Goal: Task Accomplishment & Management: Use online tool/utility

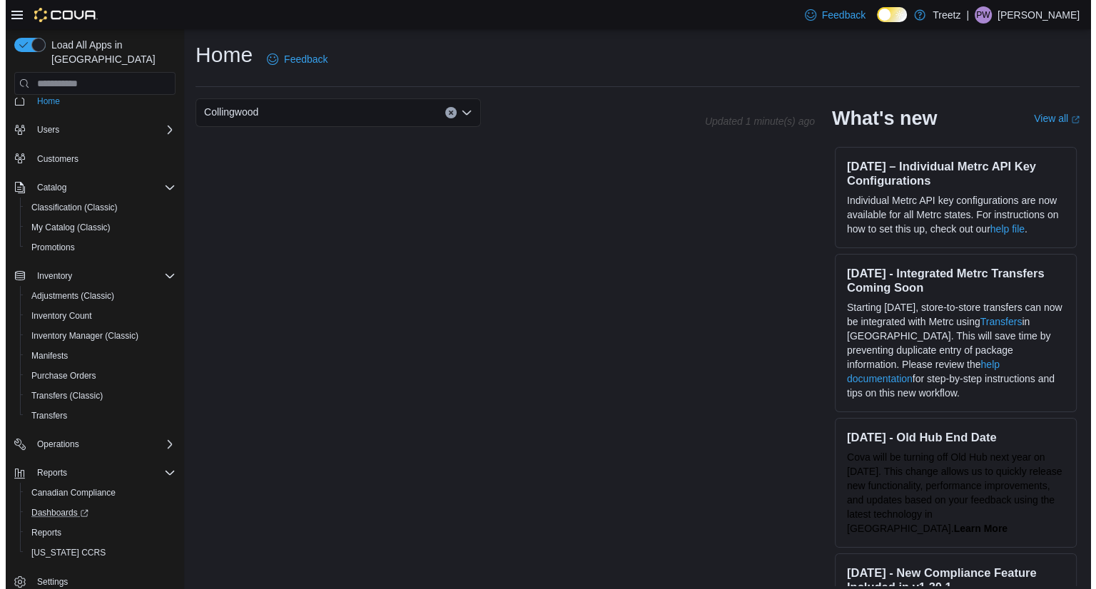
scroll to position [20, 0]
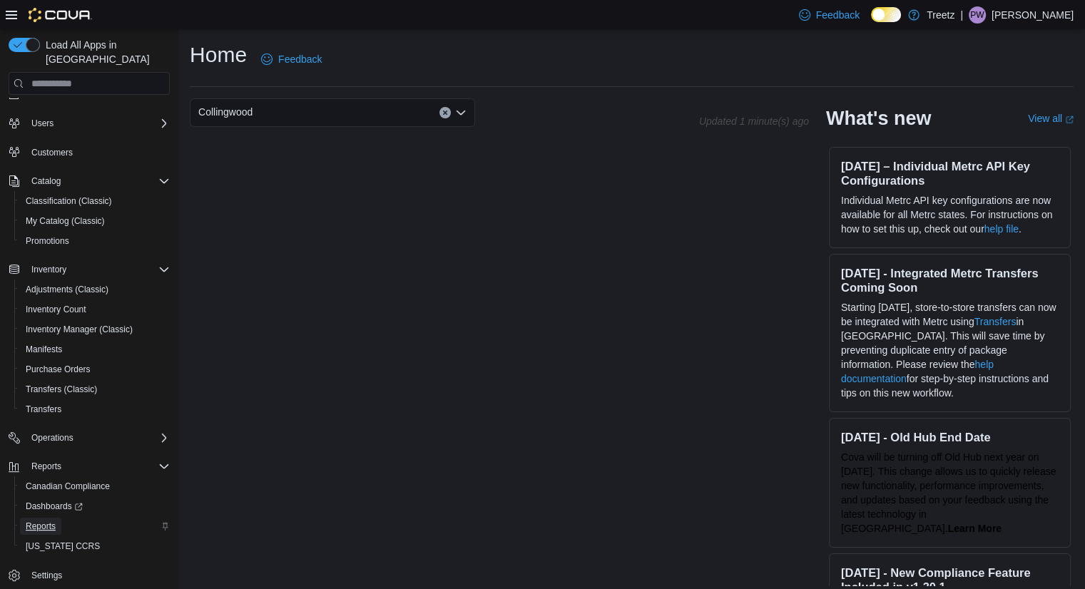
click at [41, 521] on span "Reports" at bounding box center [41, 526] width 30 height 11
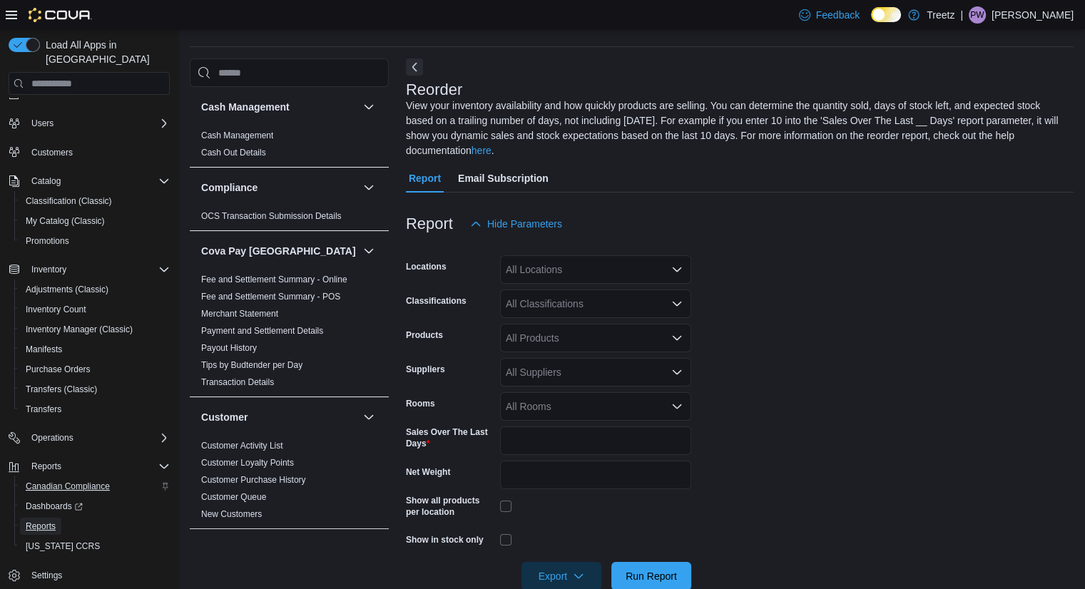
scroll to position [70, 0]
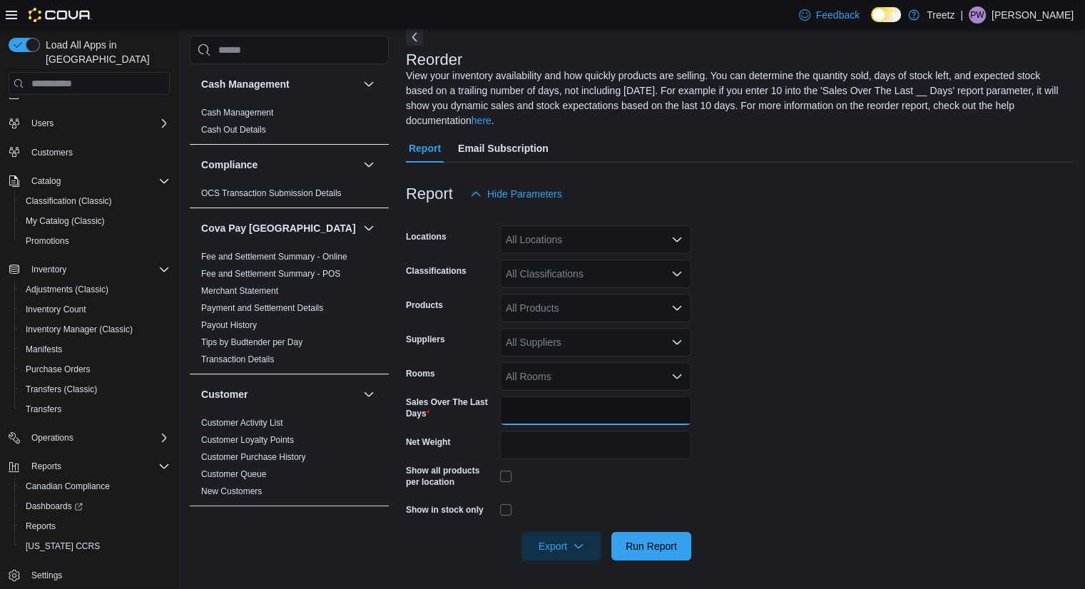
click at [537, 414] on input "*" at bounding box center [595, 411] width 191 height 29
type input "**"
click at [553, 277] on div "All Classifications" at bounding box center [595, 274] width 191 height 29
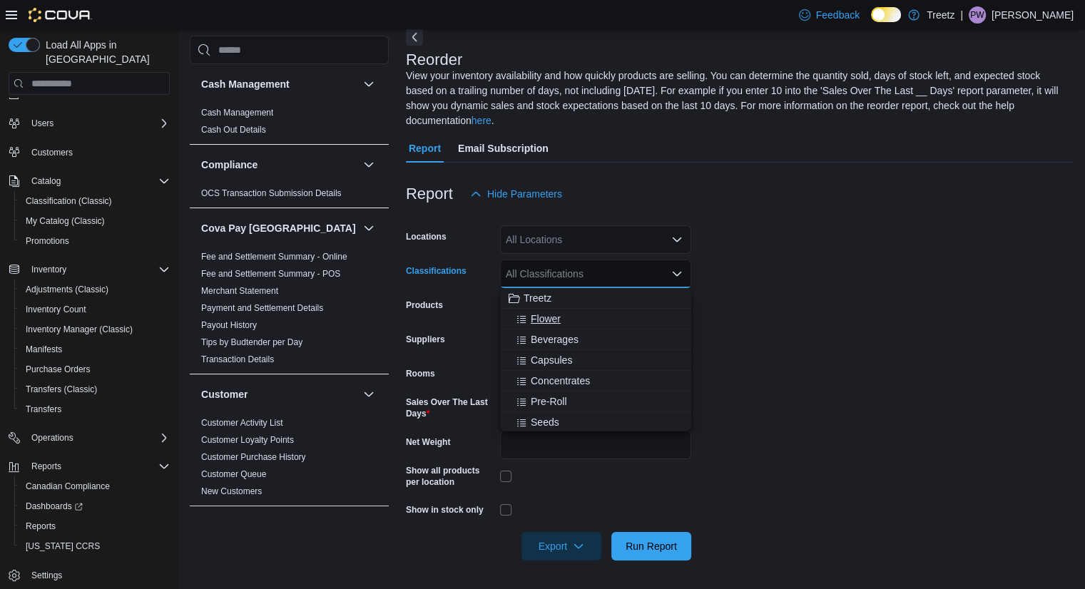
click at [571, 325] on div "Flower" at bounding box center [596, 319] width 174 height 14
click at [571, 325] on span "Beverages" at bounding box center [555, 319] width 48 height 14
click at [571, 325] on span "Capsules" at bounding box center [551, 319] width 41 height 14
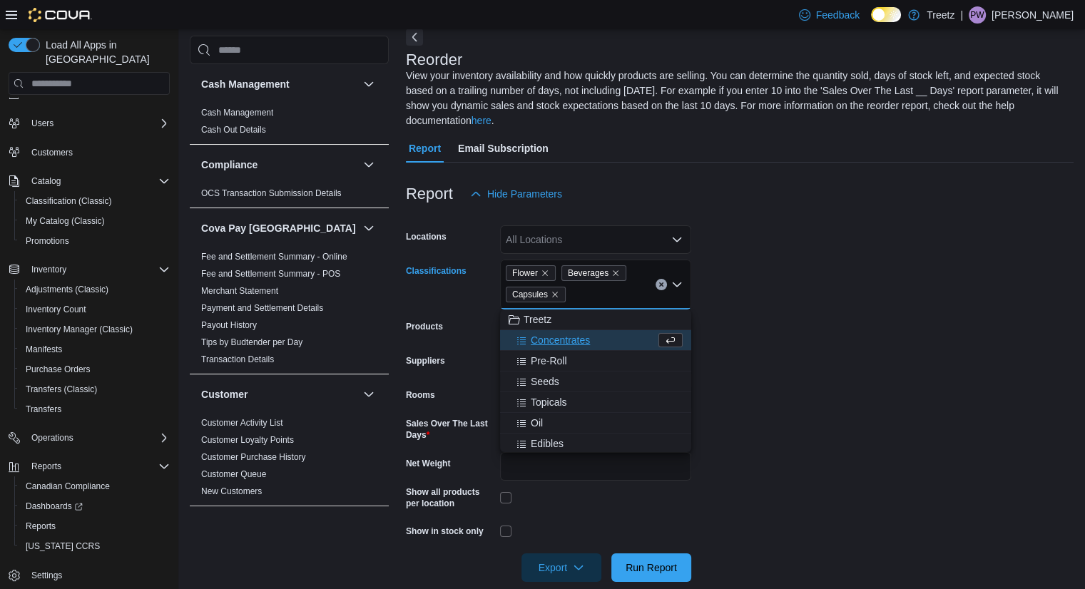
click at [575, 349] on button "Concentrates" at bounding box center [595, 340] width 191 height 21
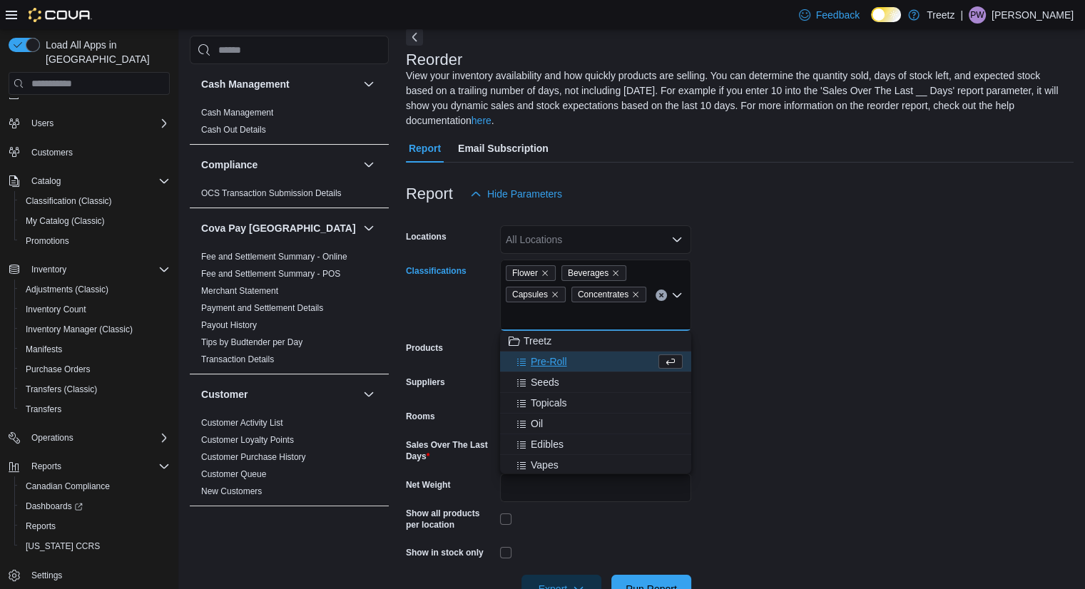
click at [572, 365] on div "Pre-Roll" at bounding box center [582, 361] width 147 height 14
click at [567, 382] on span "Topicals" at bounding box center [549, 382] width 36 height 14
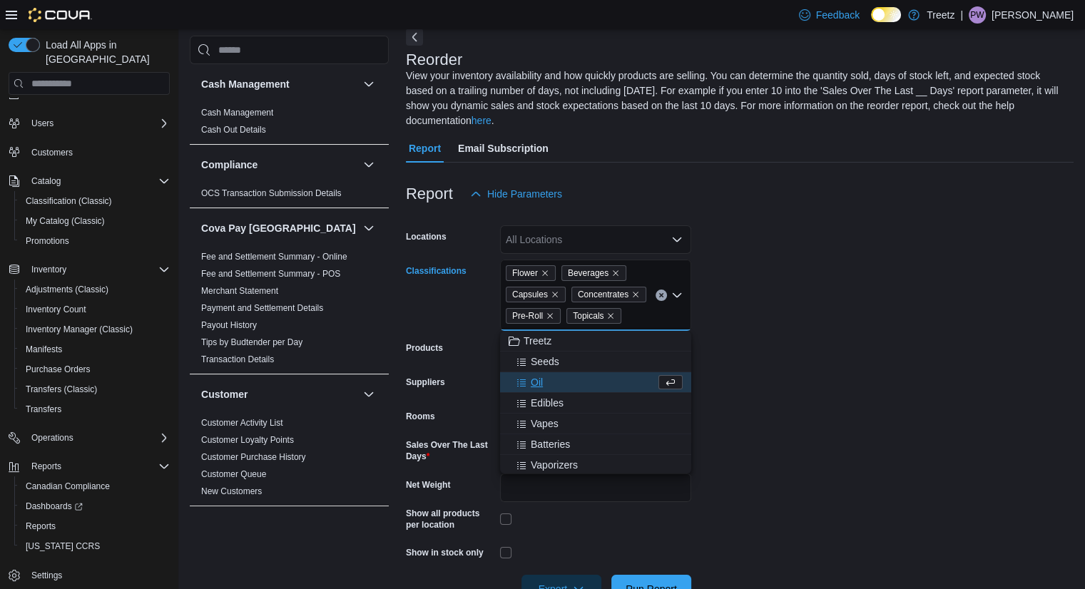
click at [558, 376] on div "Oil" at bounding box center [582, 382] width 147 height 14
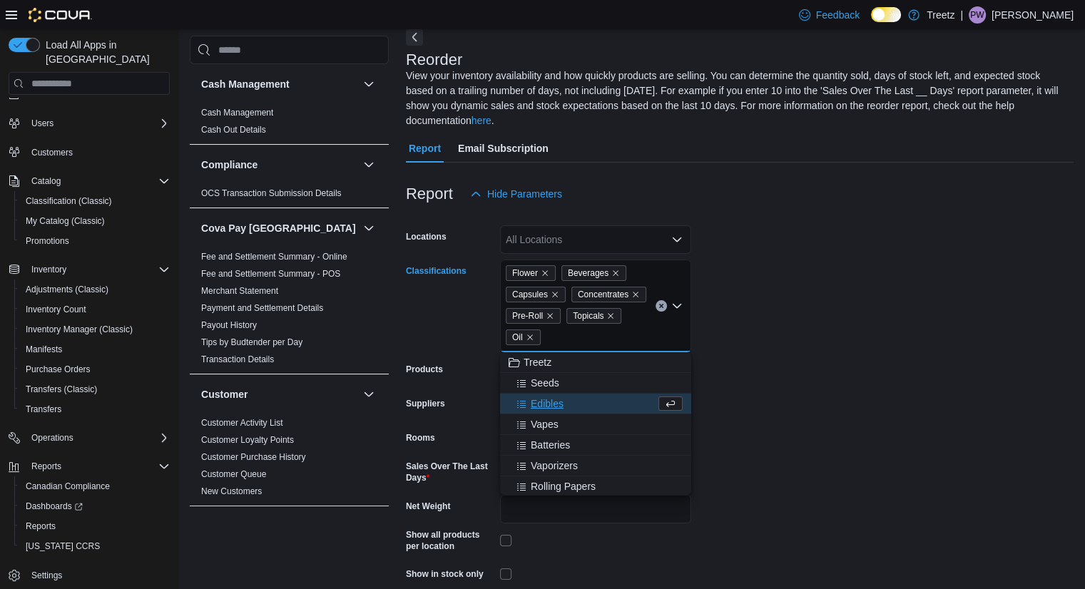
click at [558, 401] on span "Edibles" at bounding box center [547, 404] width 33 height 14
click at [553, 399] on span "Vapes" at bounding box center [545, 404] width 28 height 14
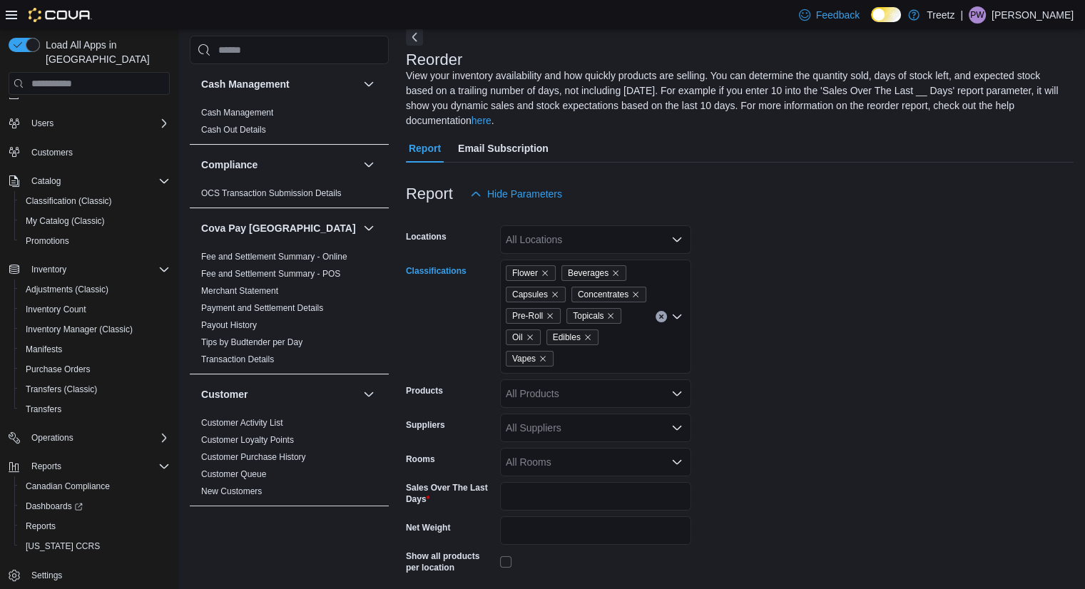
scroll to position [0, 0]
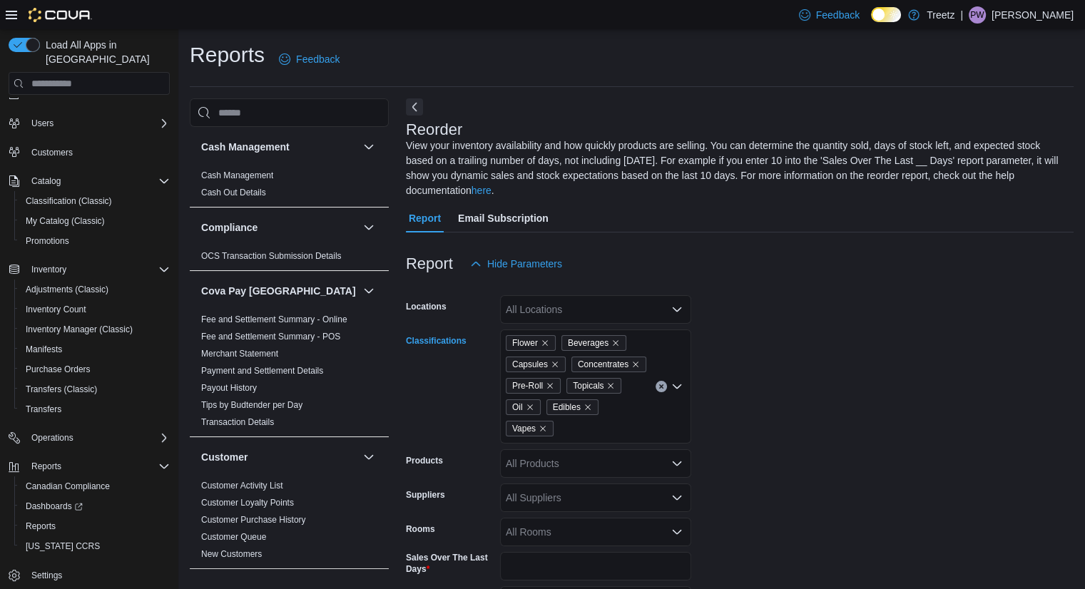
click at [824, 377] on form "Locations All Locations Classifications Flower Beverages Capsules Concentrates …" at bounding box center [740, 497] width 668 height 438
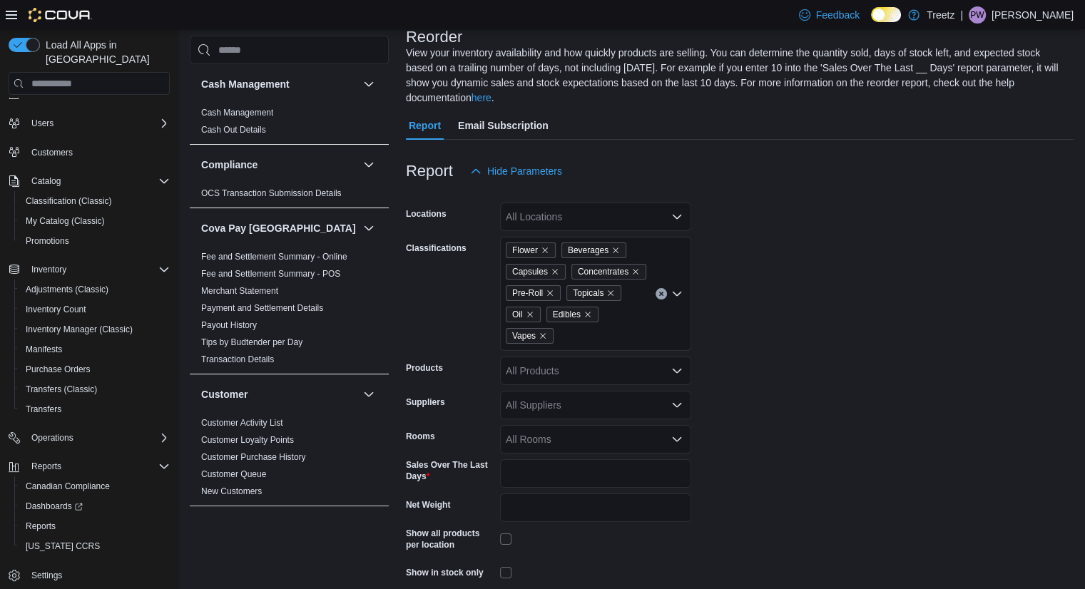
scroll to position [155, 0]
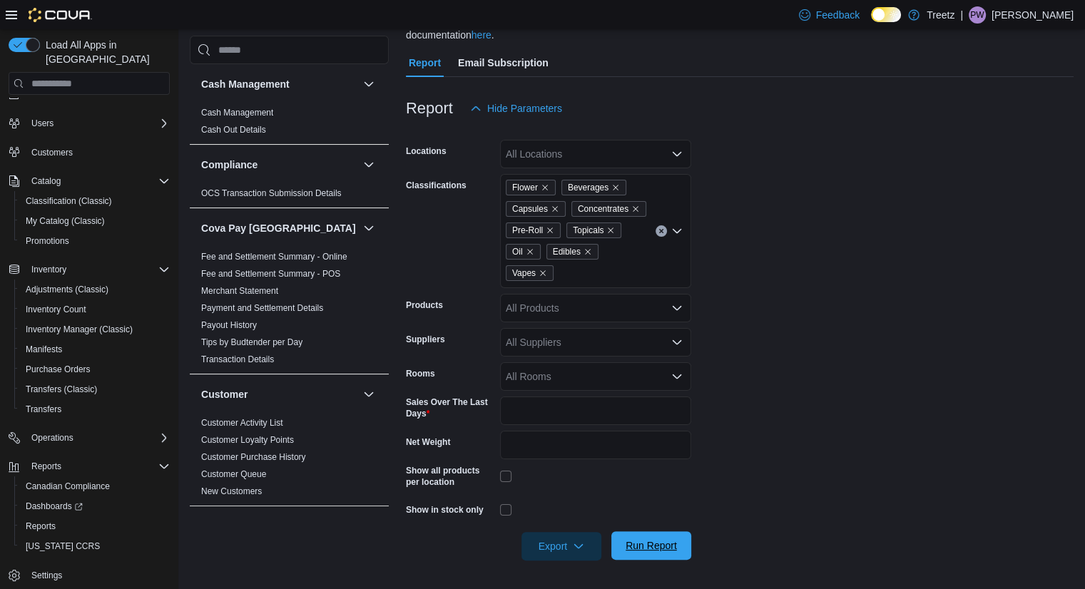
click at [670, 544] on span "Run Report" at bounding box center [650, 545] width 51 height 14
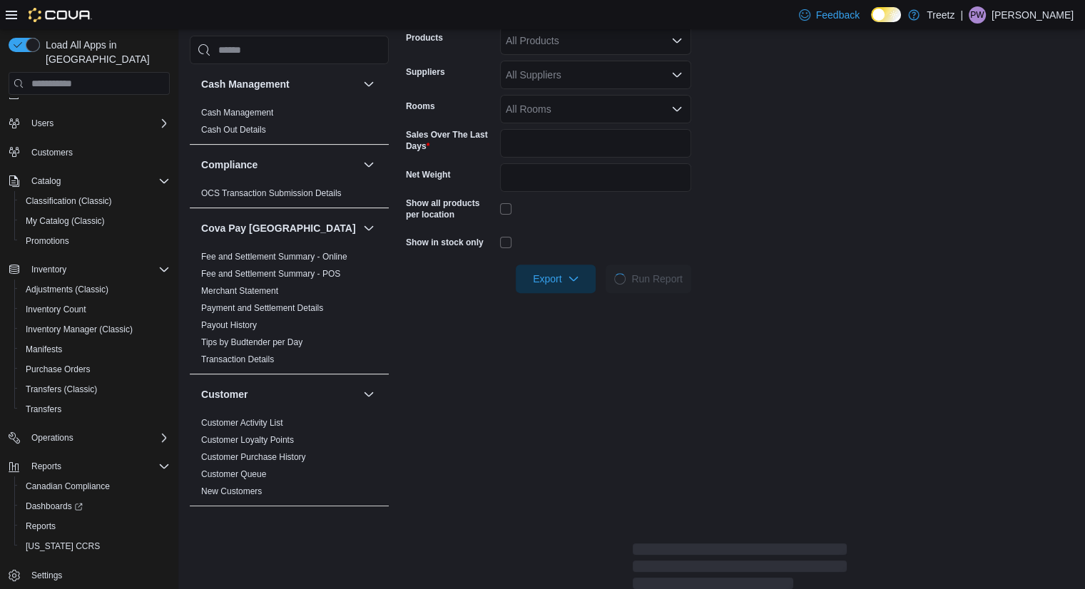
scroll to position [441, 0]
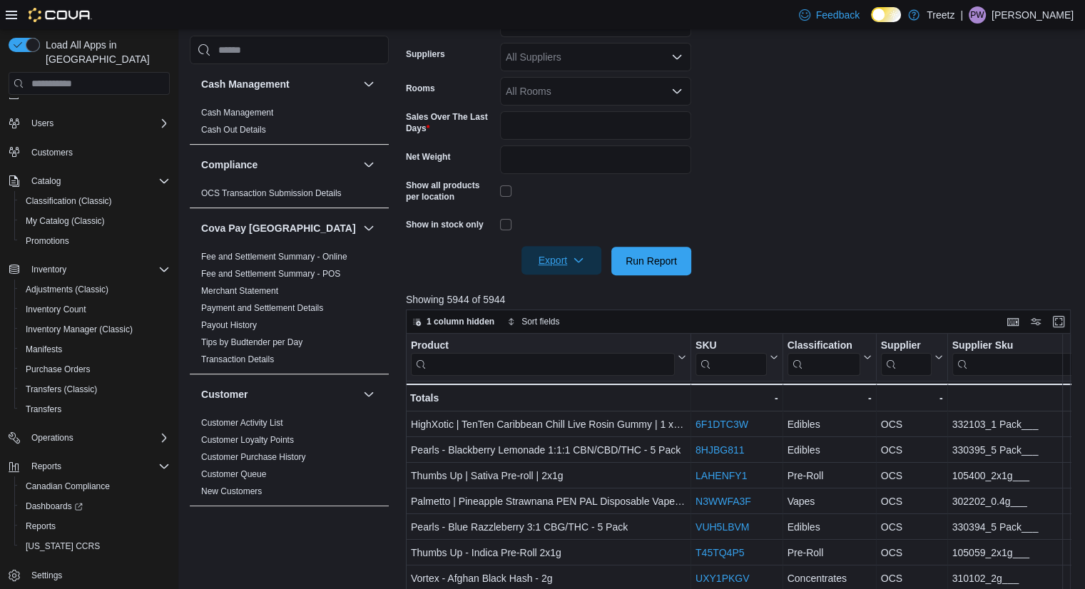
click at [570, 261] on span "Export" at bounding box center [561, 260] width 63 height 29
click at [573, 286] on span "Export to Excel" at bounding box center [561, 289] width 64 height 11
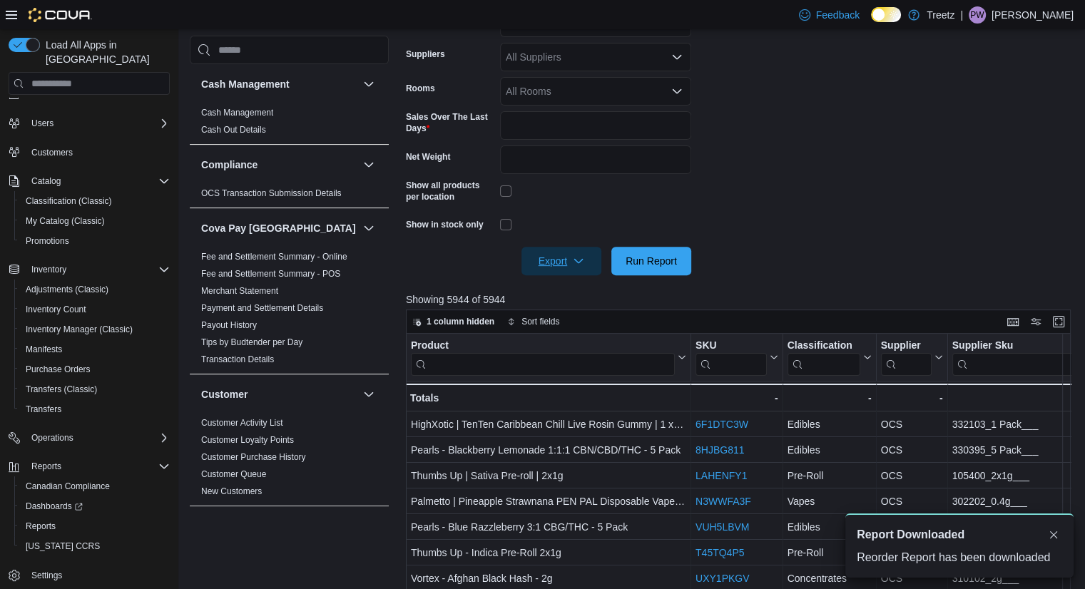
scroll to position [0, 0]
